Goal: Navigation & Orientation: Find specific page/section

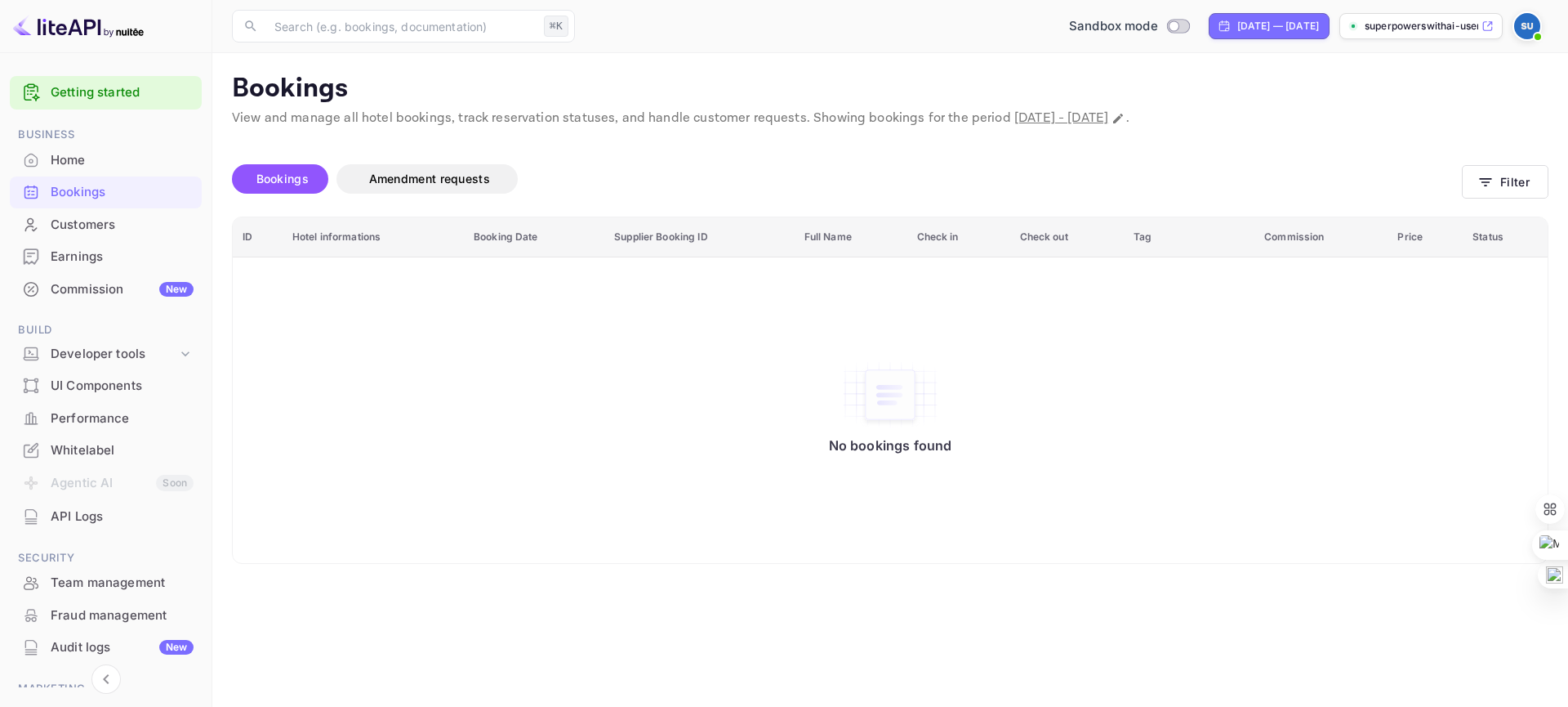
scroll to position [113, 0]
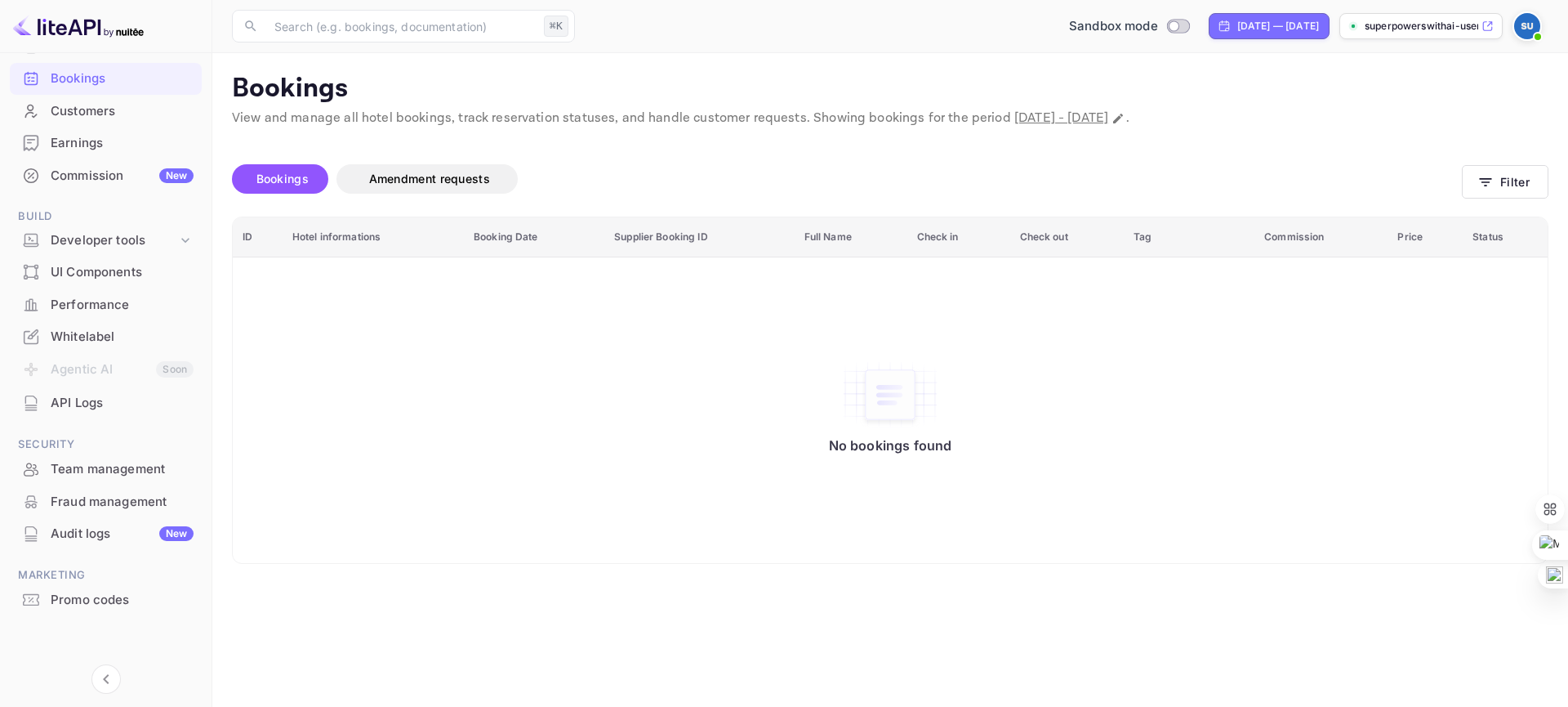
click at [87, 303] on div "Performance" at bounding box center [122, 305] width 143 height 19
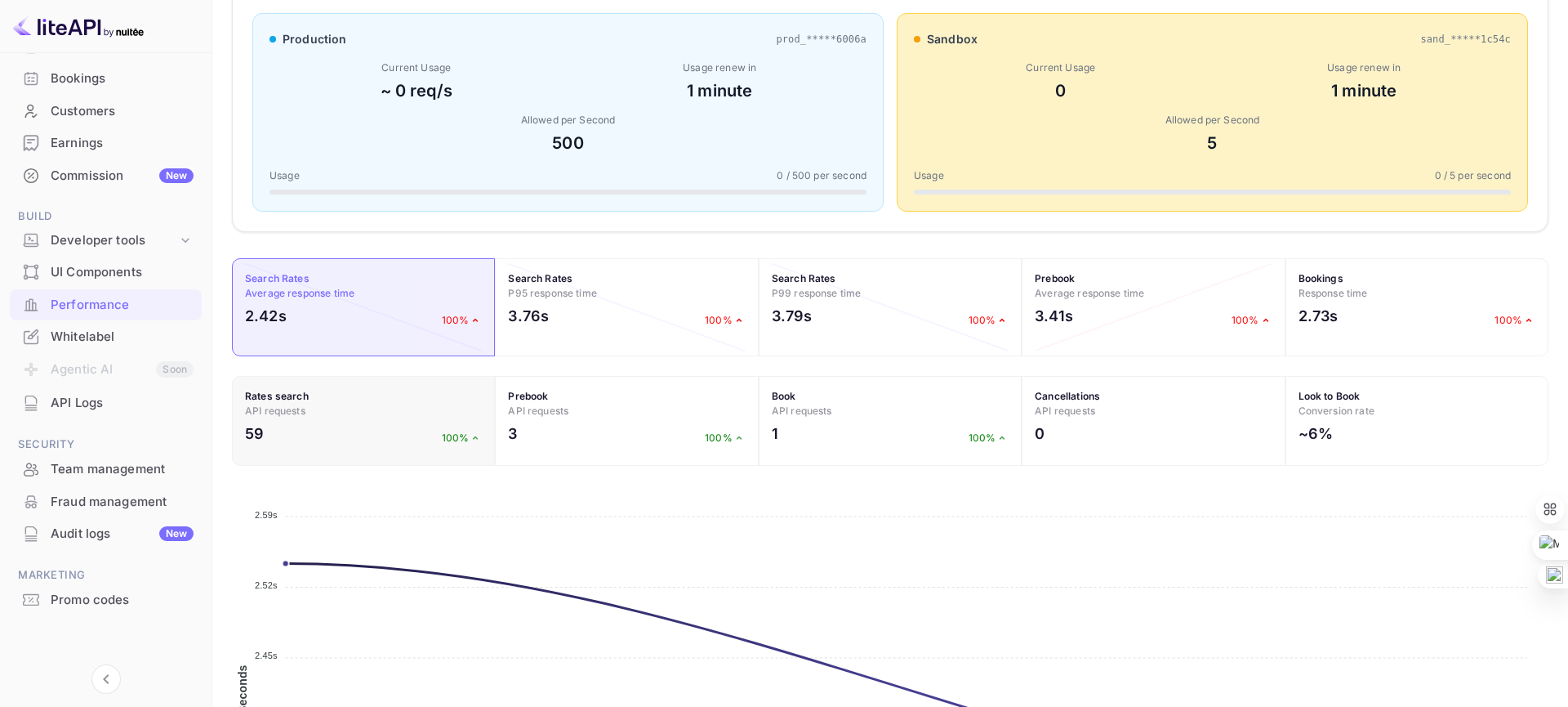
scroll to position [339, 0]
click at [84, 406] on div "API Logs" at bounding box center [122, 402] width 143 height 19
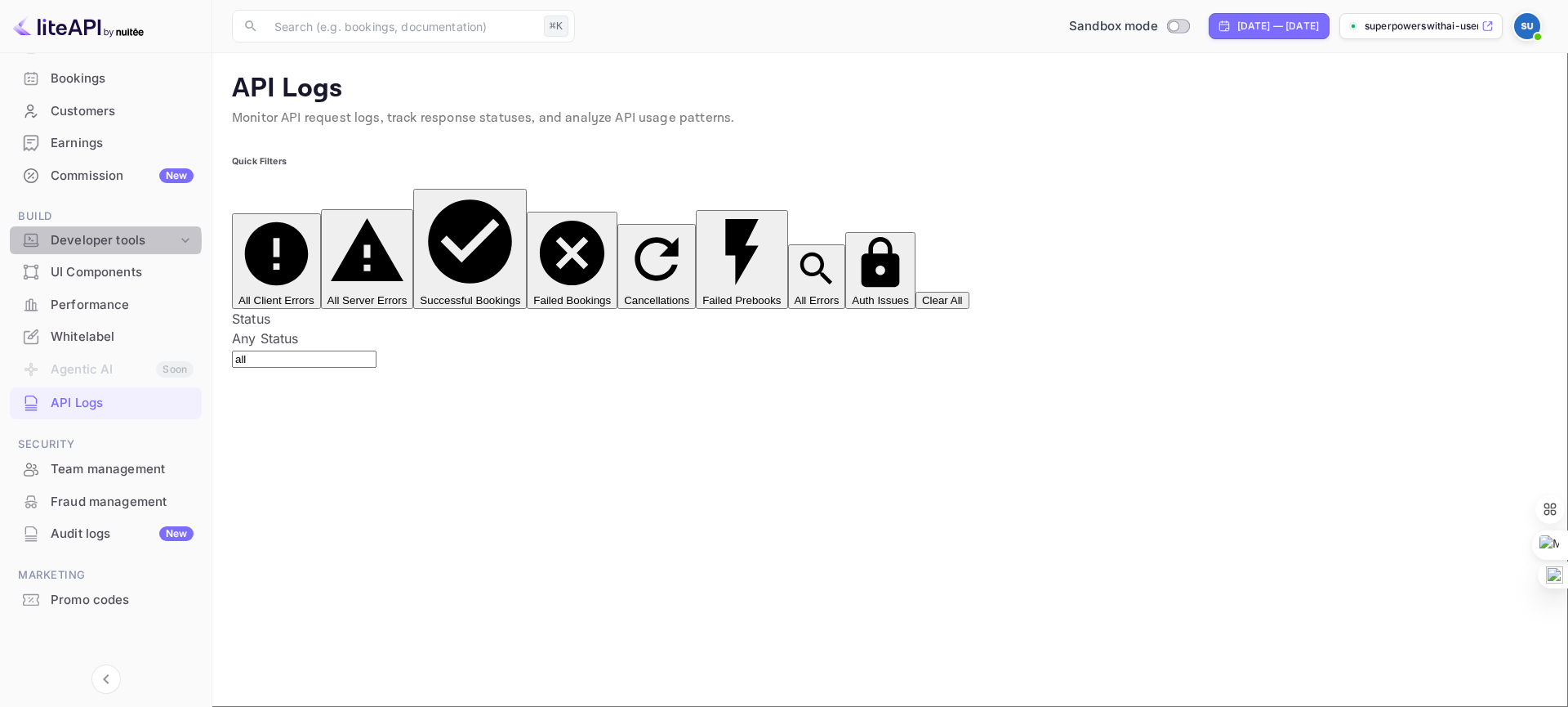
click at [104, 241] on div "Developer tools" at bounding box center [114, 240] width 127 height 19
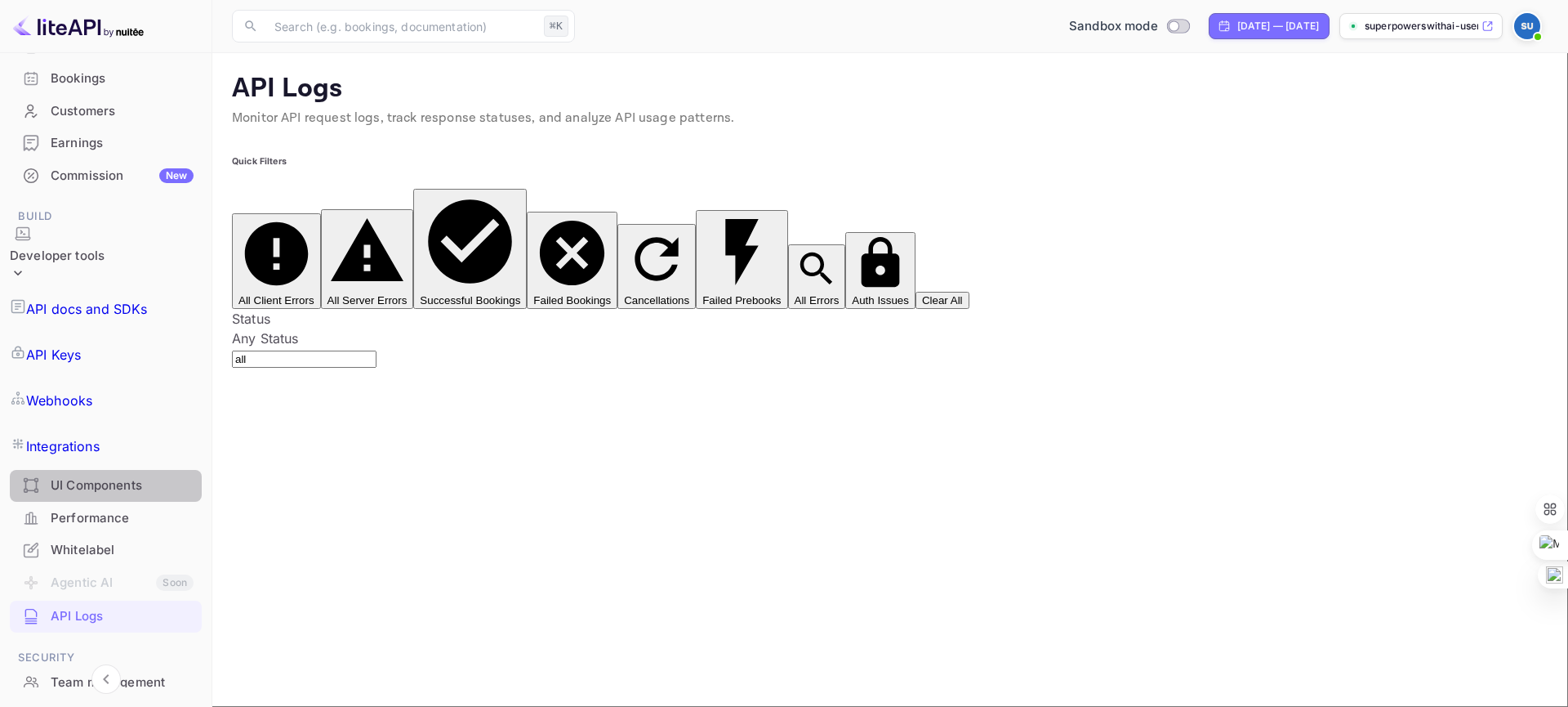
click at [107, 476] on div "UI Components" at bounding box center [122, 485] width 143 height 19
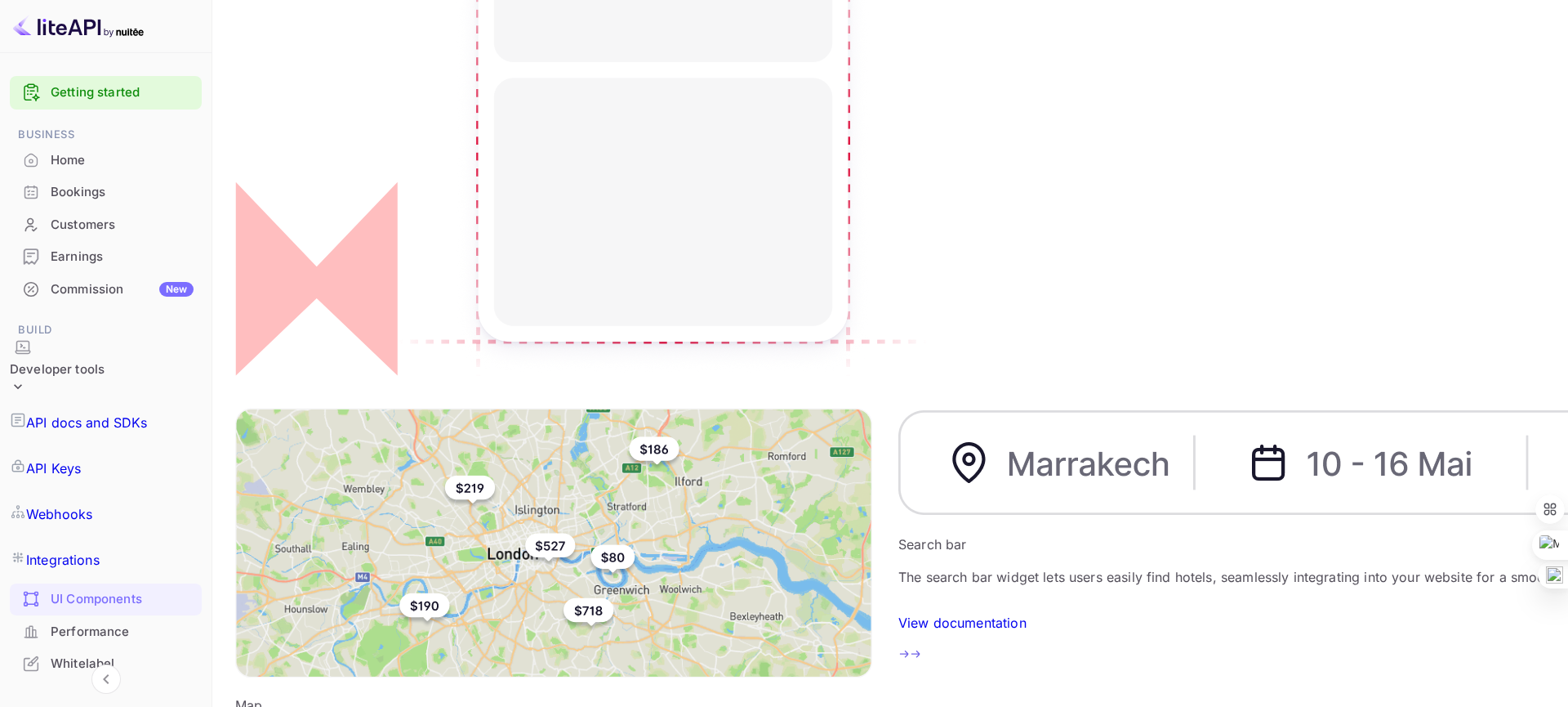
scroll to position [394, 0]
